Goal: Task Accomplishment & Management: Manage account settings

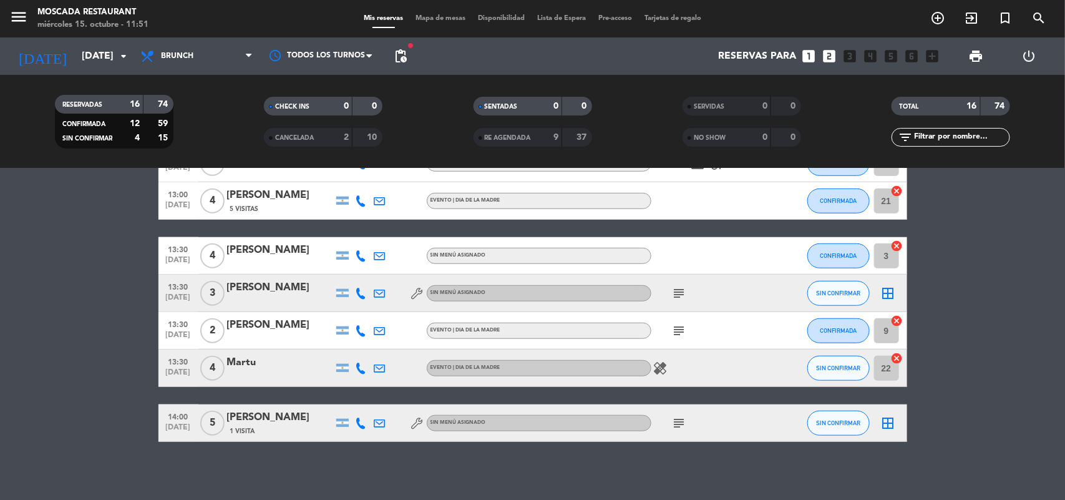
scroll to position [440, 0]
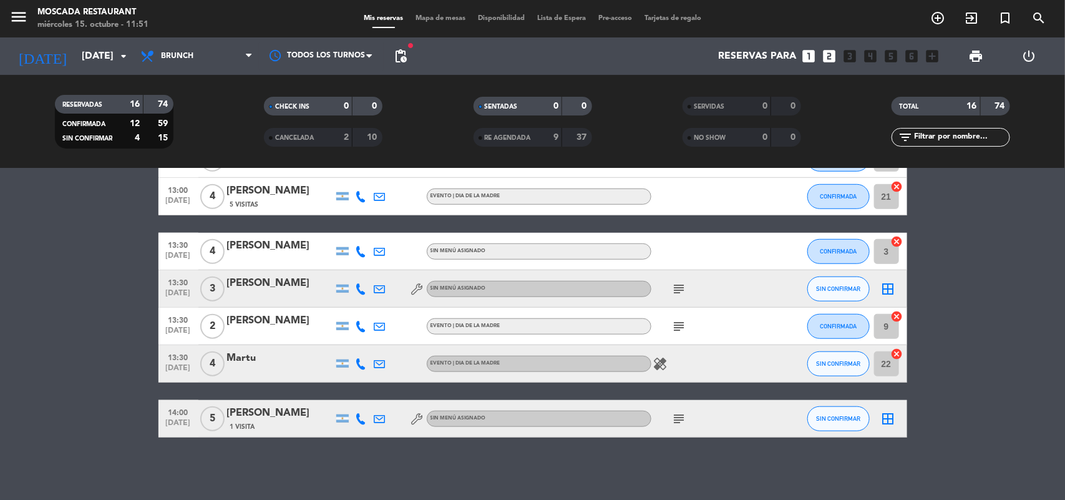
click at [361, 422] on icon at bounding box center [361, 418] width 11 height 11
click at [364, 291] on icon at bounding box center [361, 288] width 11 height 11
click at [387, 263] on span at bounding box center [392, 268] width 10 height 10
click at [51, 283] on bookings-row "12:30 [DATE] 2 [PERSON_NAME] headset_mic Sin menú asignado subject CONFIRMADA 1…" at bounding box center [532, 111] width 1065 height 651
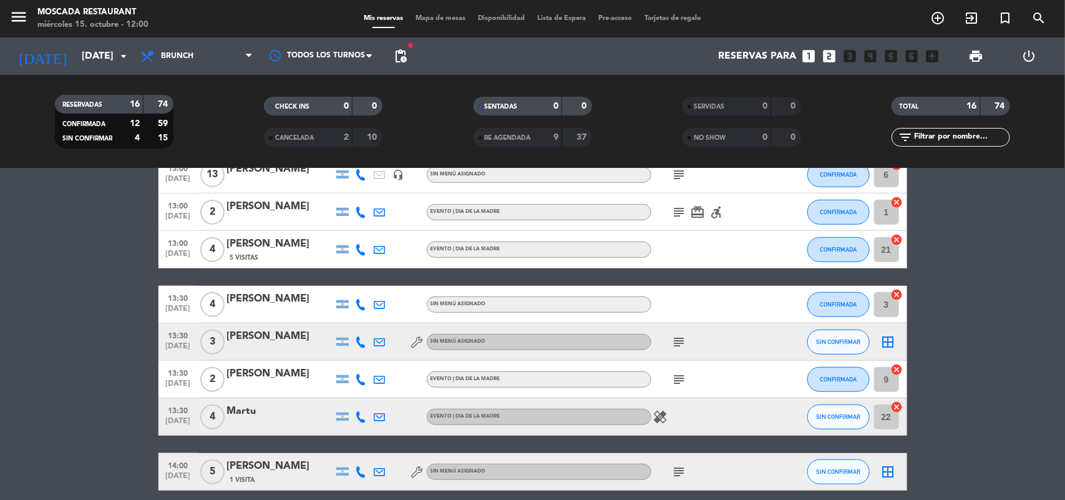
scroll to position [362, 0]
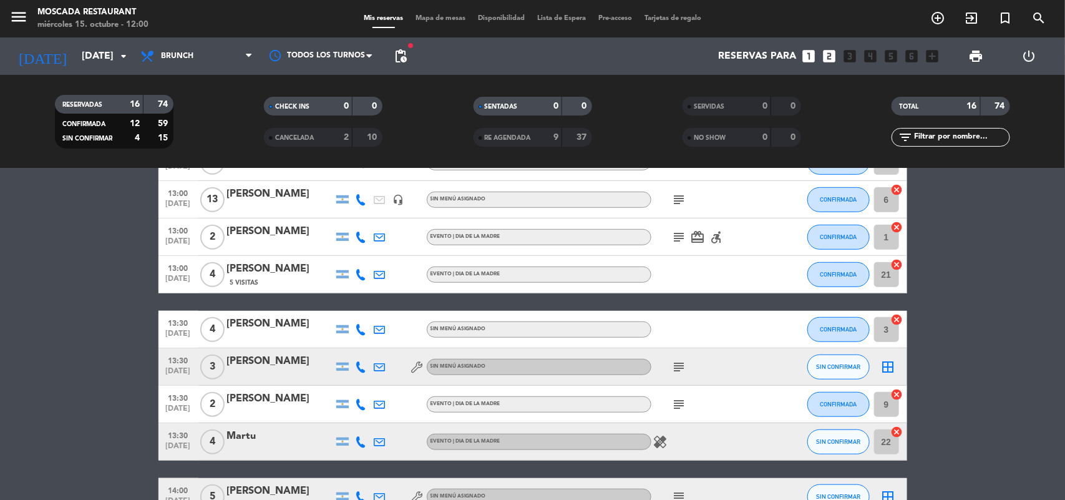
click at [357, 369] on icon at bounding box center [361, 366] width 11 height 11
click at [843, 368] on span "SIN CONFIRMAR" at bounding box center [838, 366] width 44 height 7
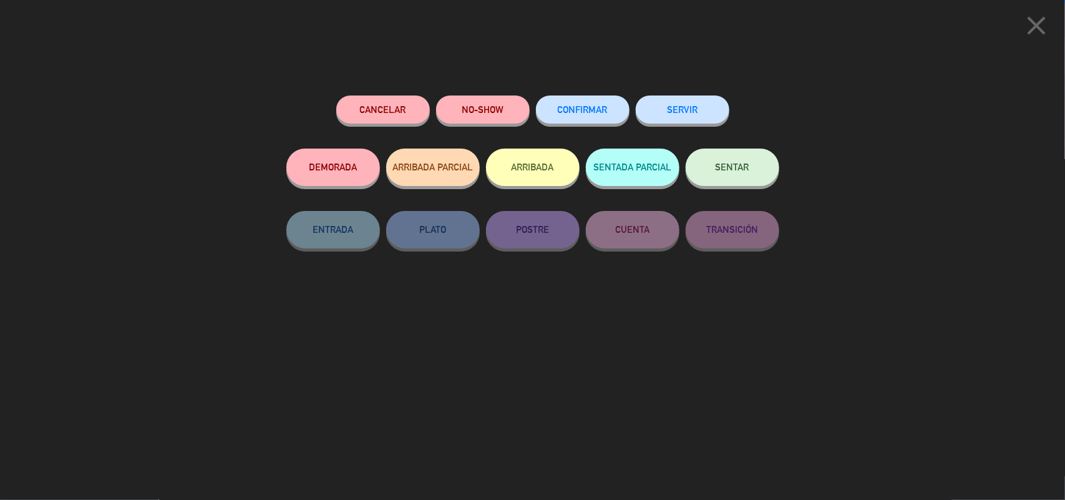
click at [594, 107] on span "CONFIRMAR" at bounding box center [583, 109] width 50 height 11
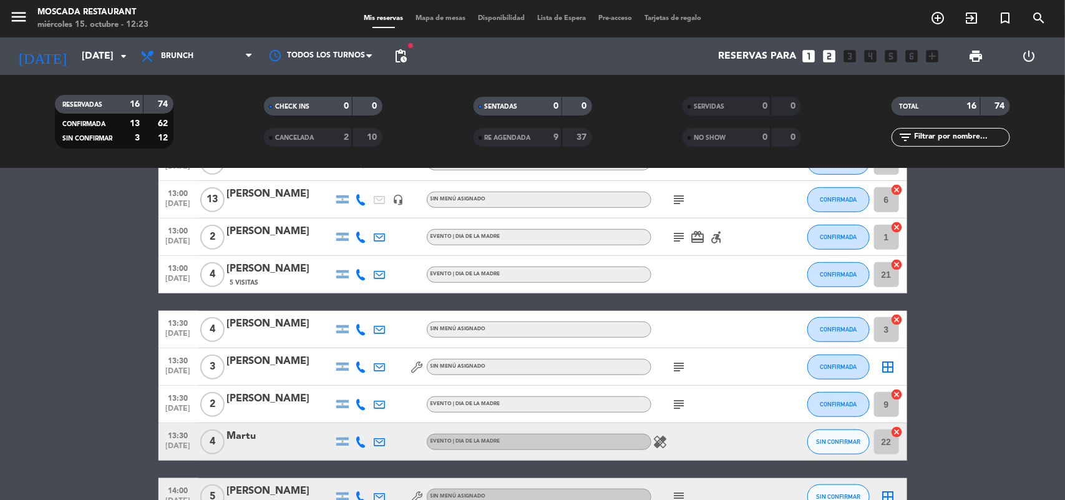
click at [304, 136] on span "CANCELADA" at bounding box center [294, 138] width 39 height 6
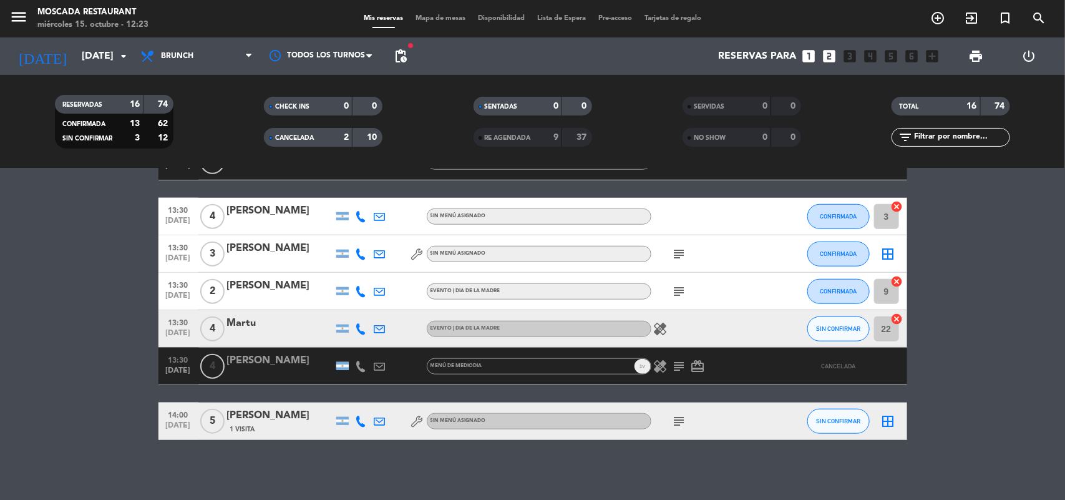
scroll to position [515, 0]
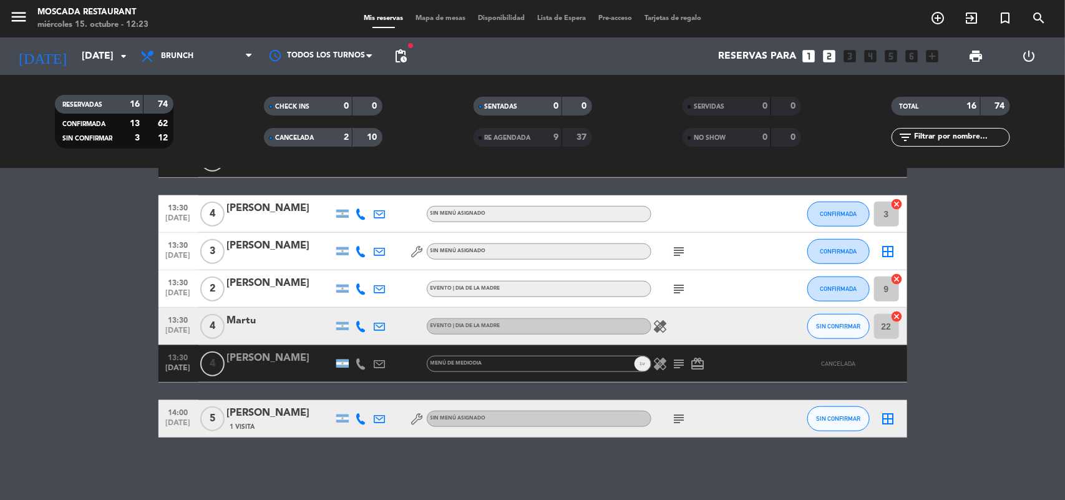
click at [360, 364] on icon at bounding box center [361, 363] width 11 height 11
click at [112, 361] on bookings-row "12:30 [DATE] 2 [PERSON_NAME] headset_mic Sin menú asignado subject CONFIRMADA 1…" at bounding box center [532, 74] width 1065 height 726
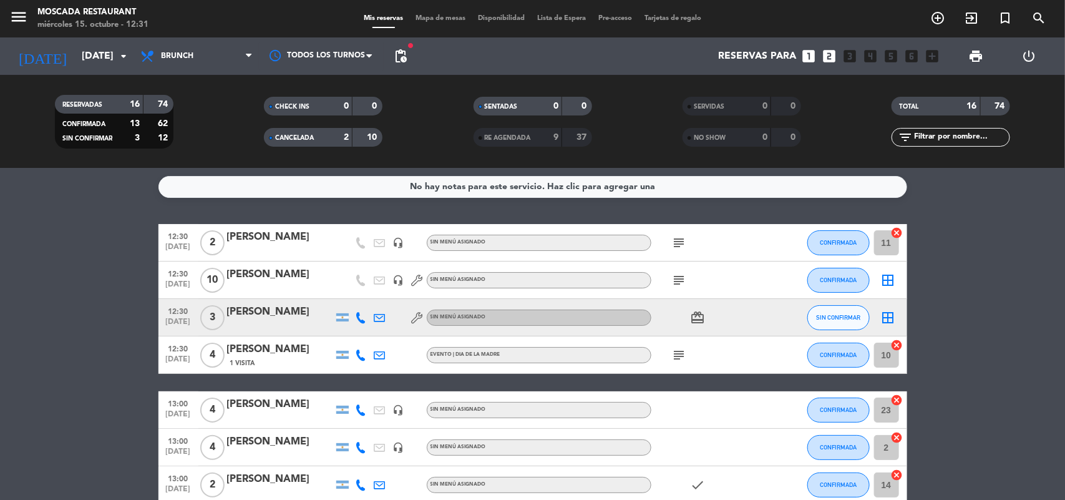
scroll to position [0, 0]
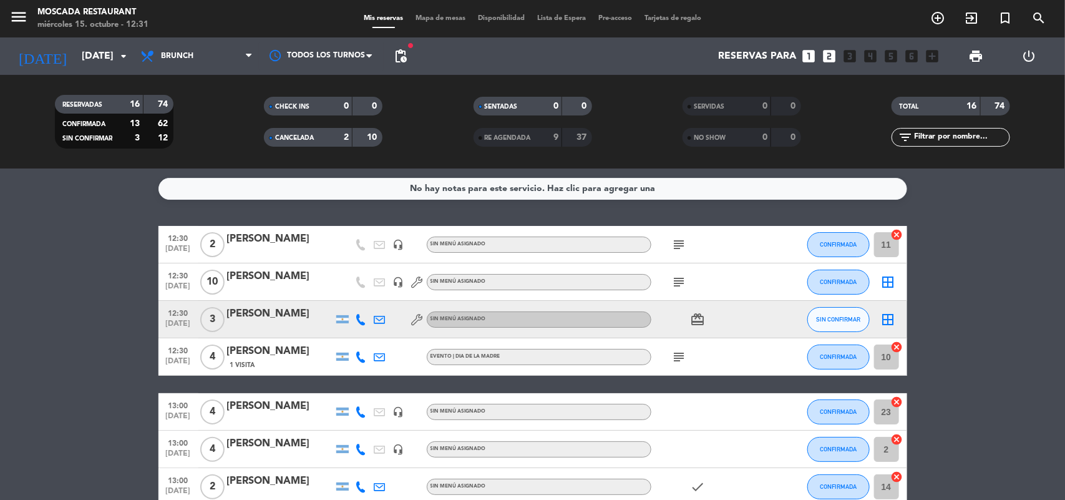
click at [359, 320] on icon at bounding box center [361, 319] width 11 height 11
click at [847, 319] on span "SIN CONFIRMAR" at bounding box center [838, 319] width 44 height 7
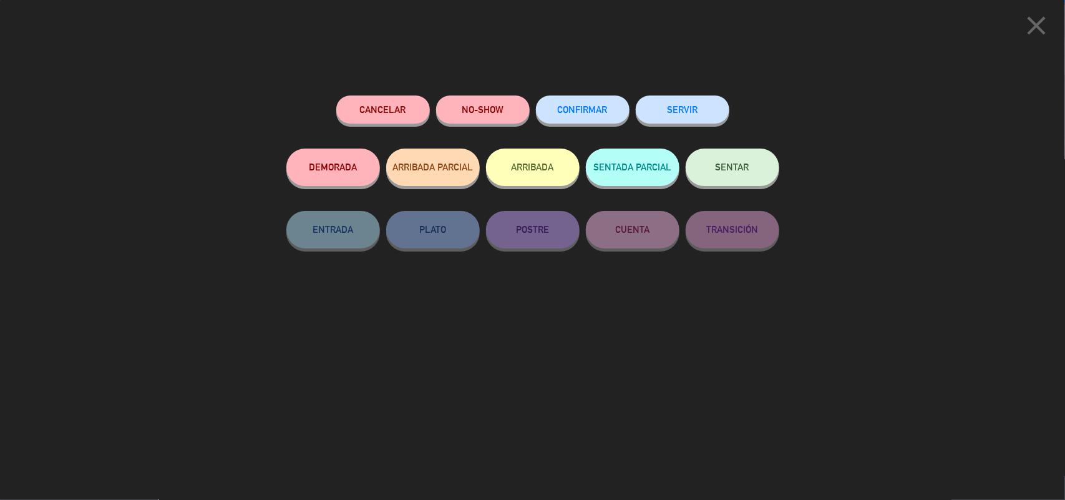
click at [585, 114] on span "CONFIRMAR" at bounding box center [583, 109] width 50 height 11
